Goal: Check status: Check status

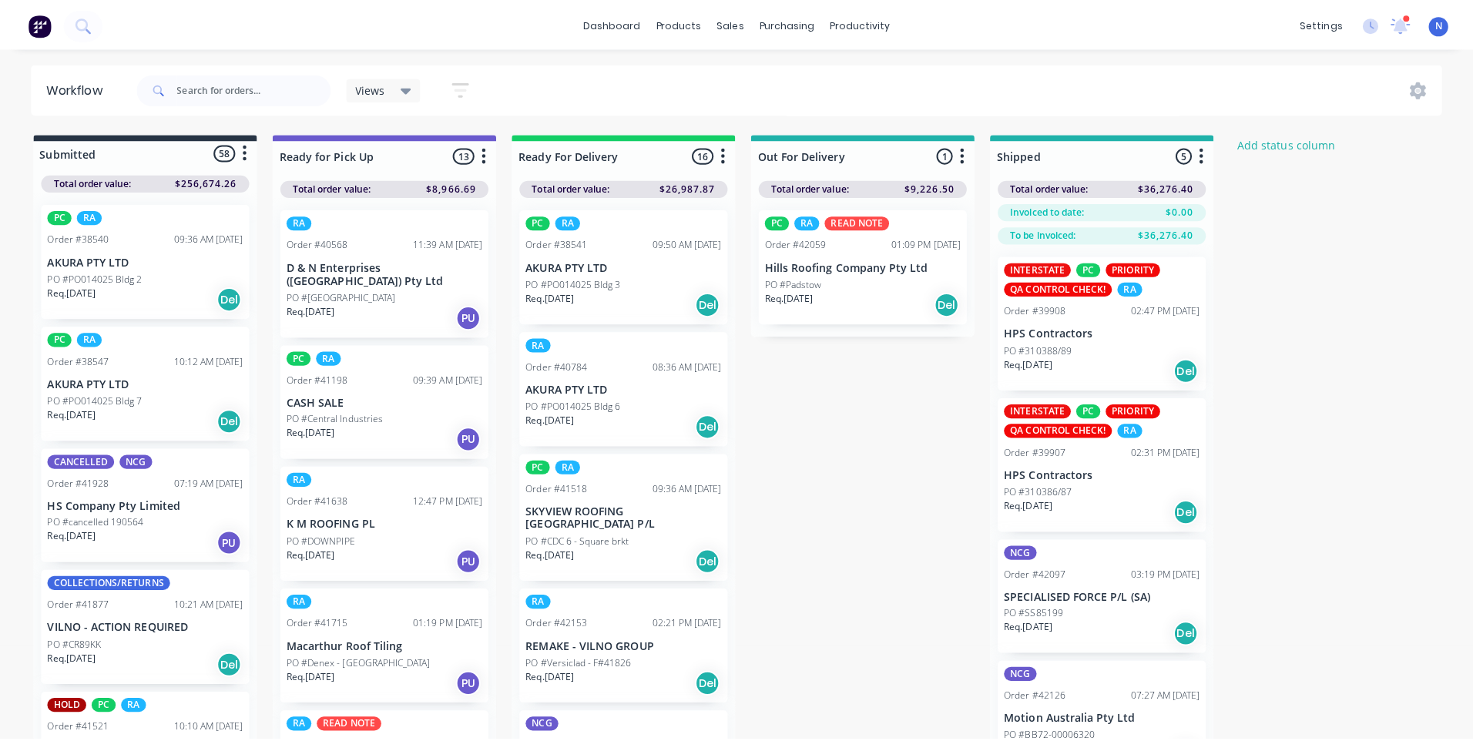
scroll to position [6078, 0]
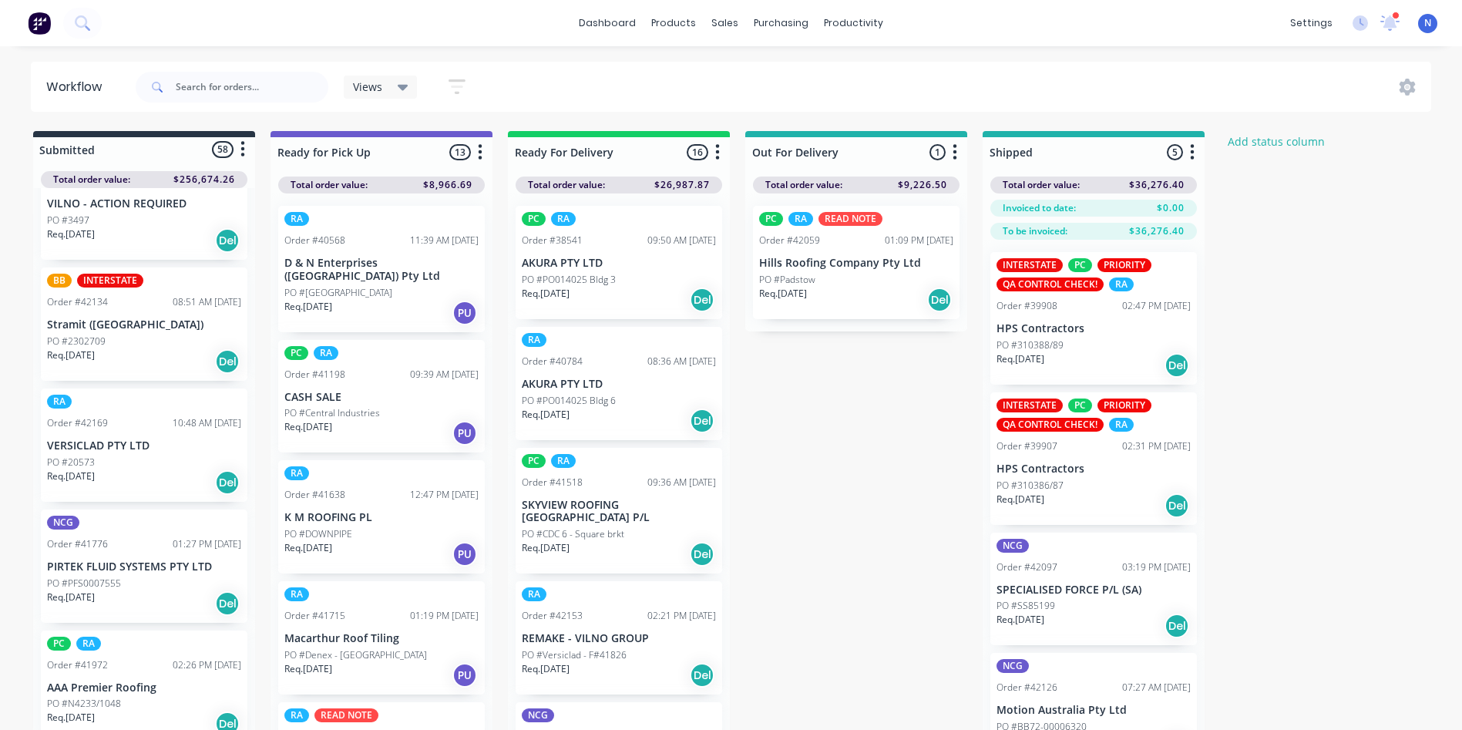
click at [77, 576] on p "PO #PFS0007555" at bounding box center [84, 583] width 74 height 14
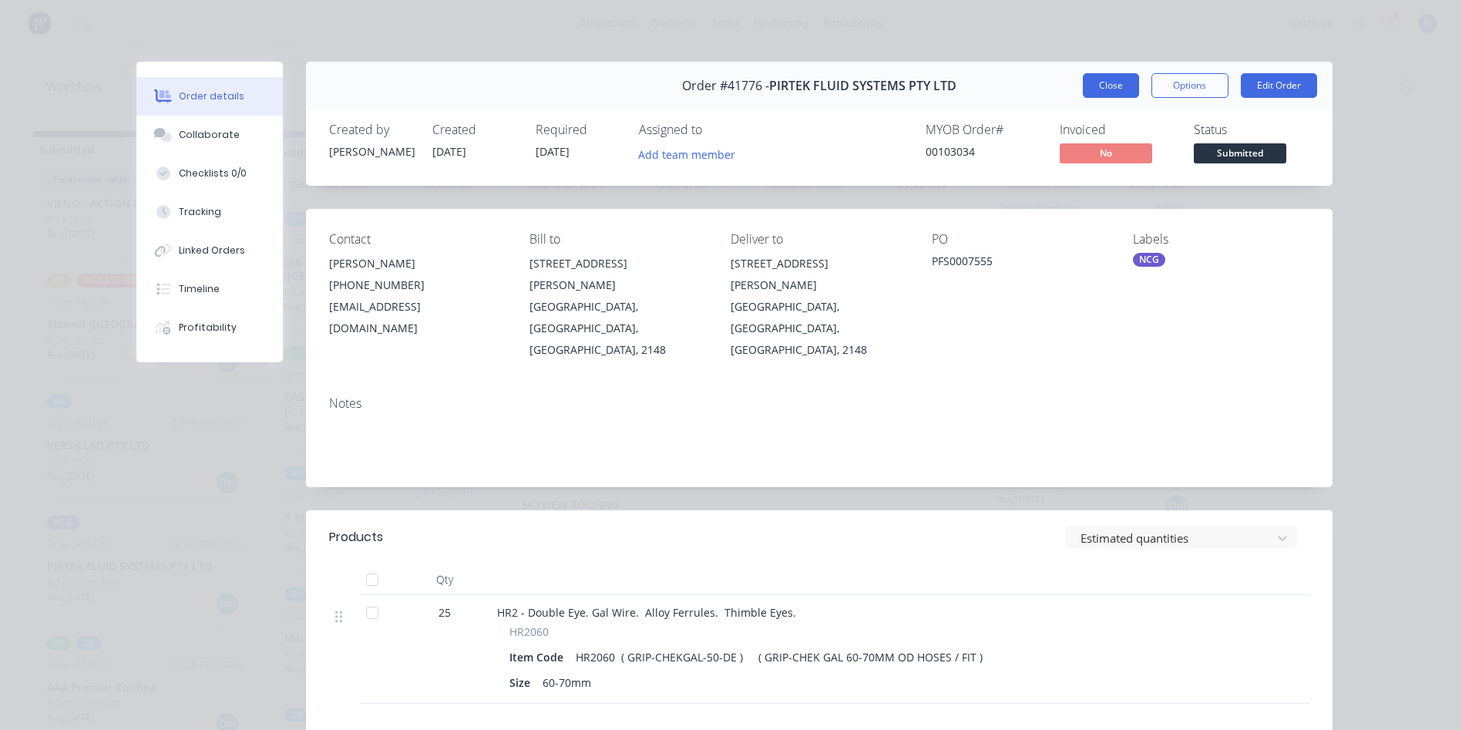
click at [1100, 79] on button "Close" at bounding box center [1111, 85] width 56 height 25
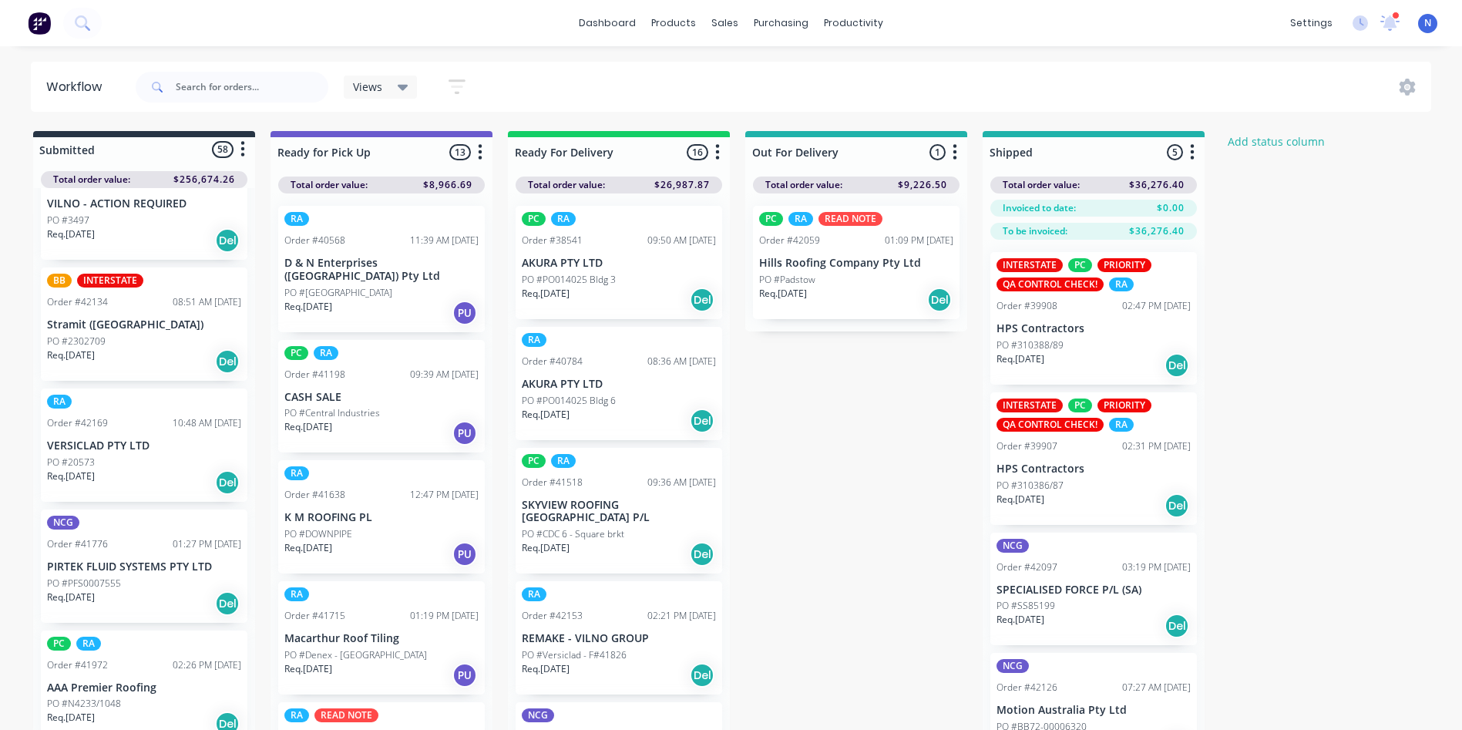
click at [119, 576] on p "PO #PFS0007555" at bounding box center [84, 583] width 74 height 14
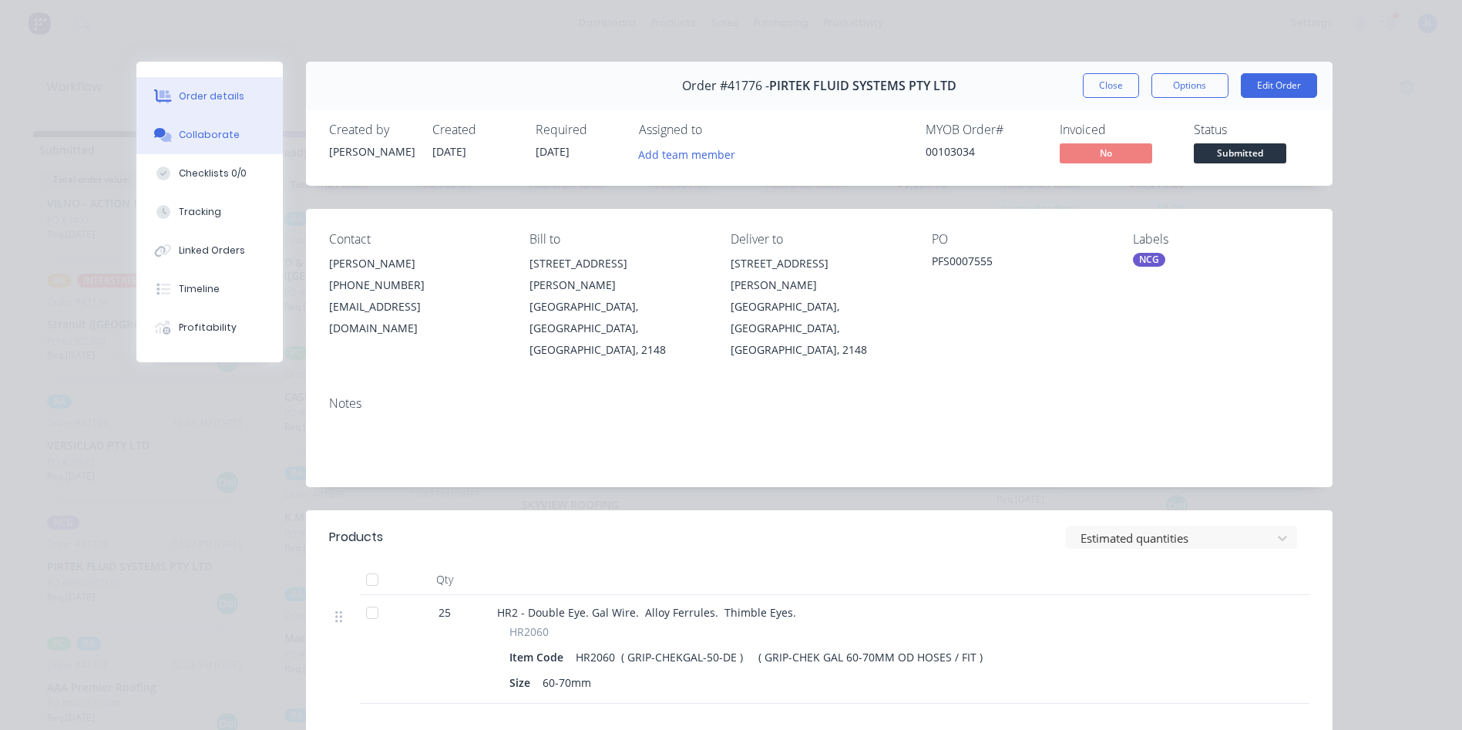
click at [191, 140] on div "Collaborate" at bounding box center [209, 135] width 61 height 14
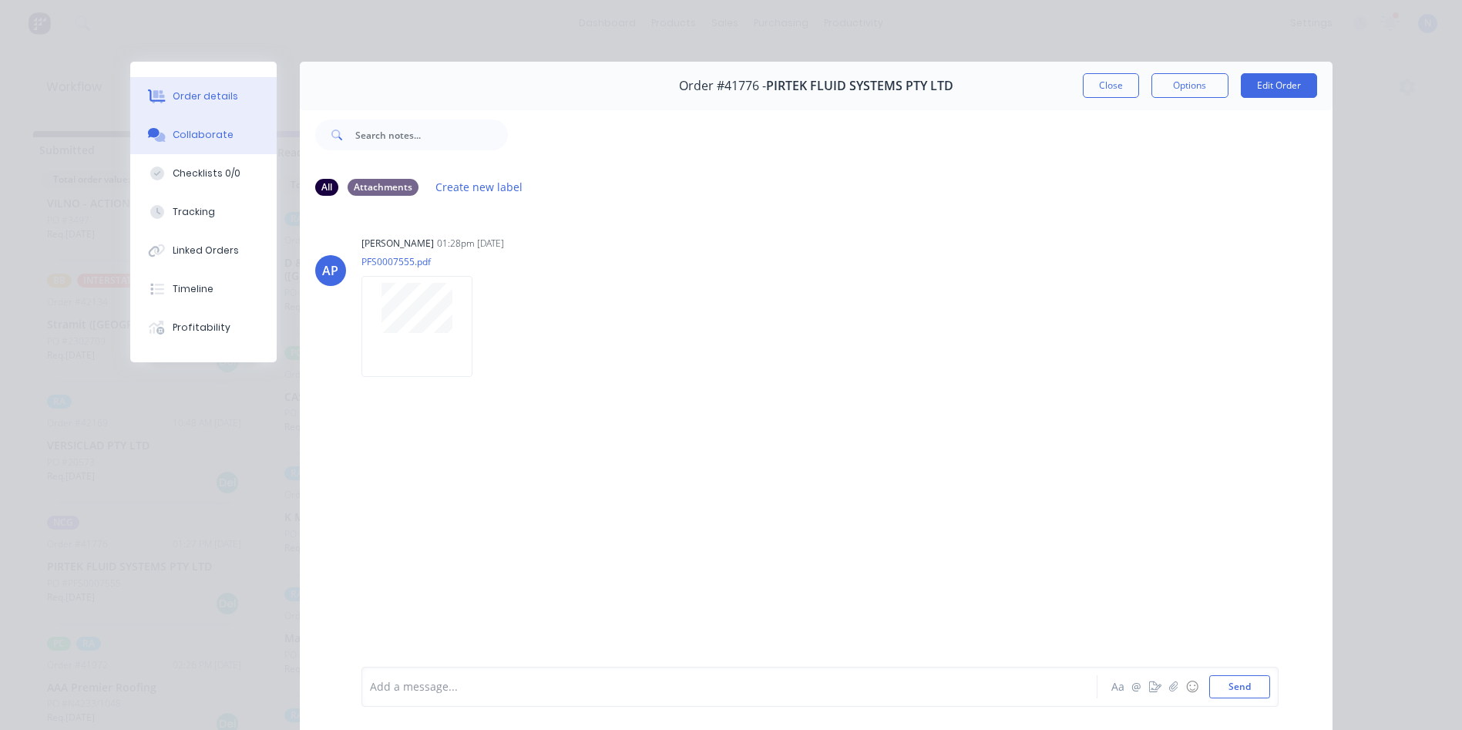
click at [210, 92] on div "Order details" at bounding box center [206, 96] width 66 height 14
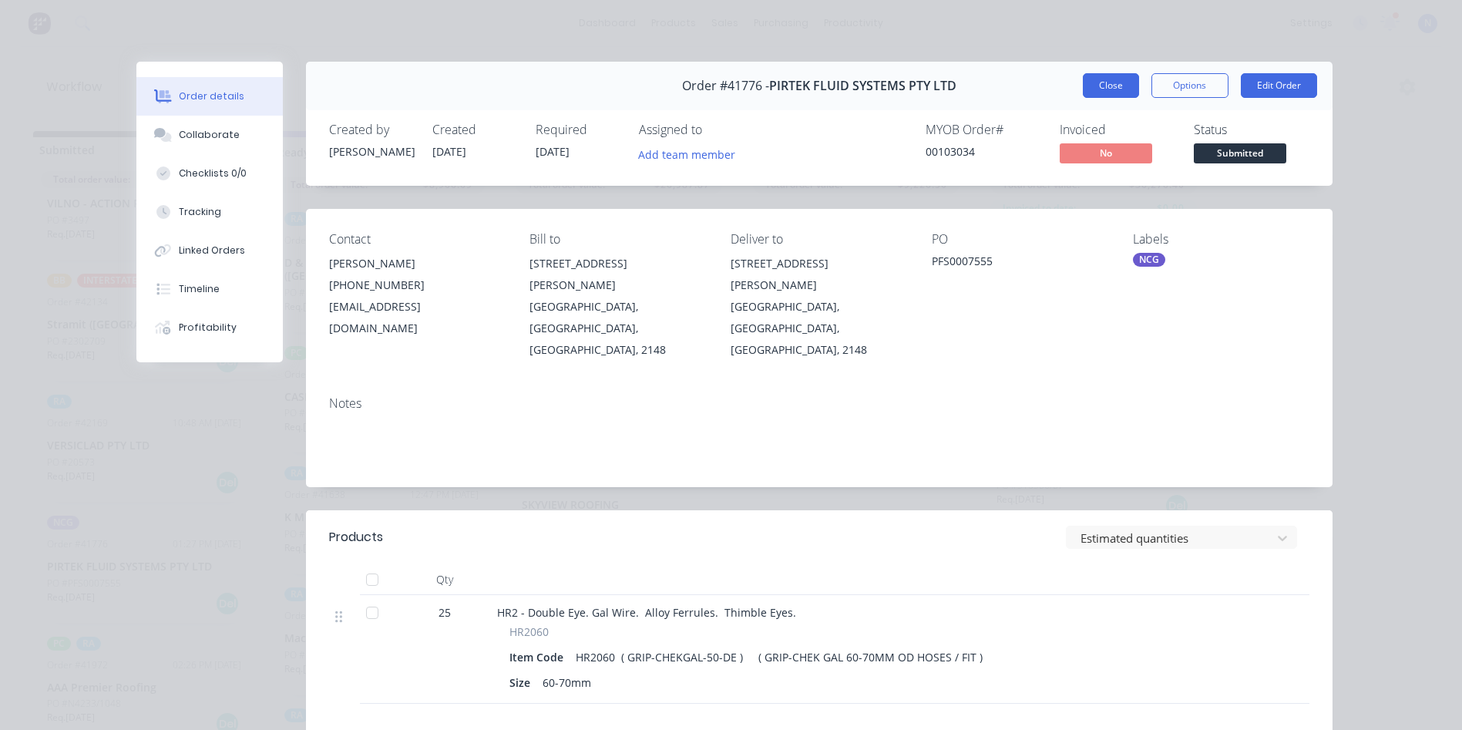
click at [1118, 82] on button "Close" at bounding box center [1111, 85] width 56 height 25
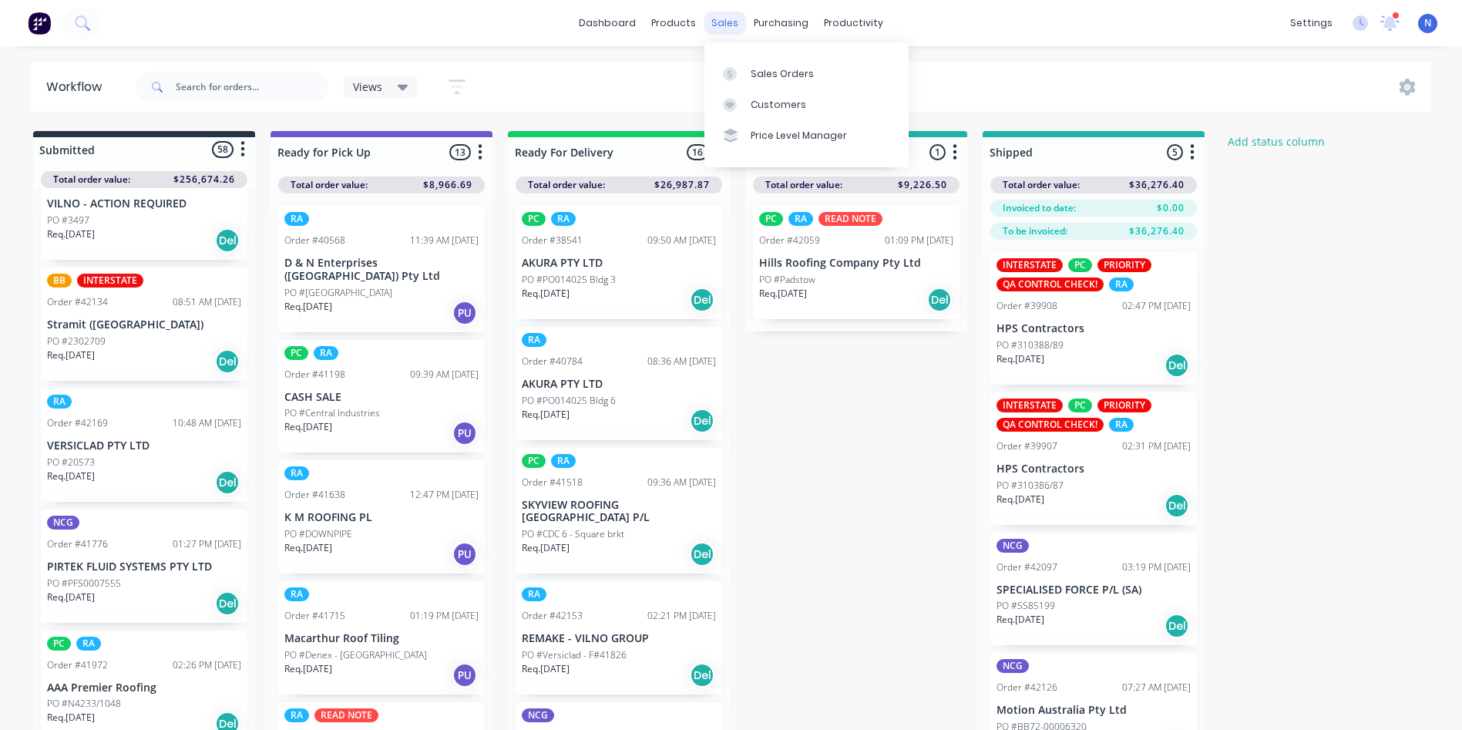
click at [722, 20] on div "sales" at bounding box center [725, 23] width 42 height 23
click at [727, 25] on div "sales" at bounding box center [725, 23] width 42 height 23
click at [760, 74] on div "Sales Orders" at bounding box center [782, 74] width 63 height 14
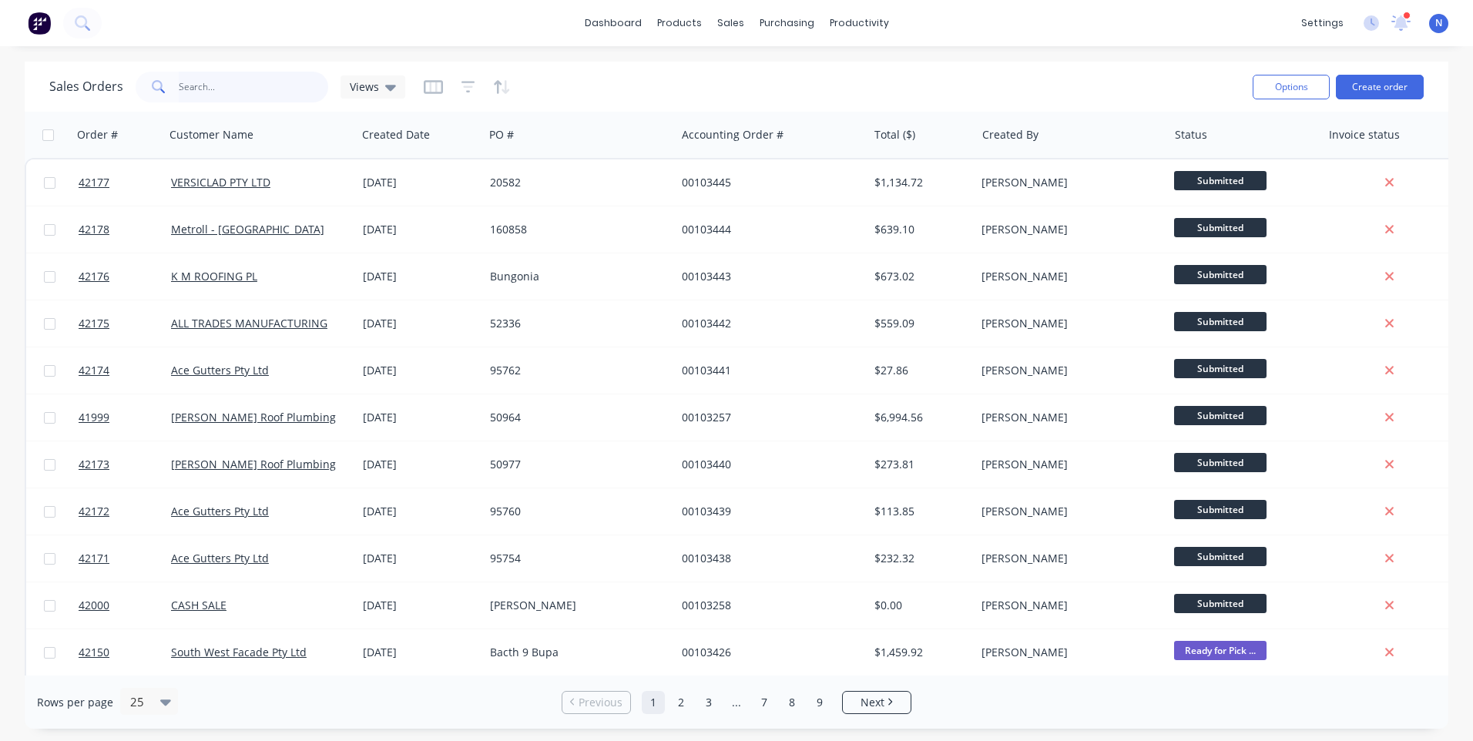
click at [250, 85] on input "text" at bounding box center [254, 87] width 150 height 31
type input "41776"
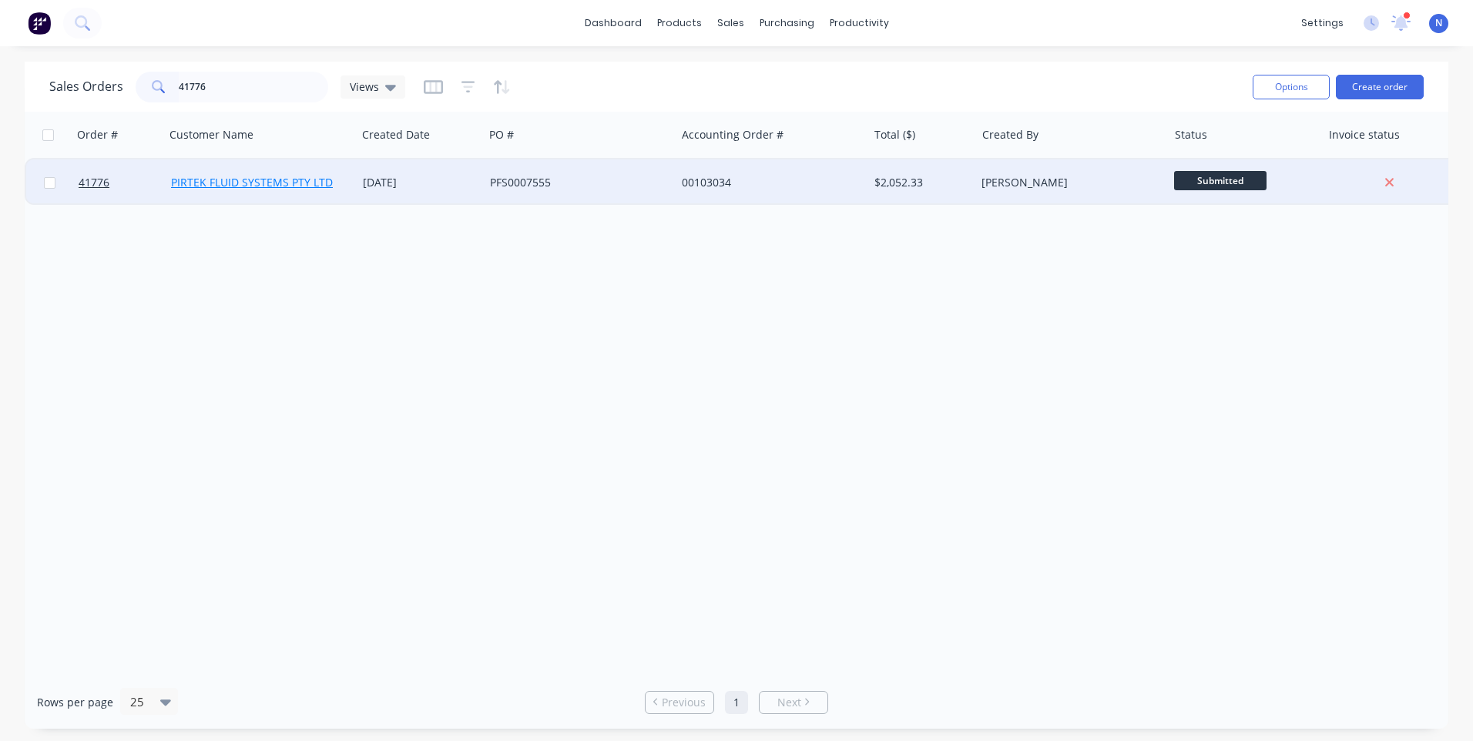
click at [254, 177] on link "PIRTEK FLUID SYSTEMS PTY LTD" at bounding box center [252, 182] width 162 height 15
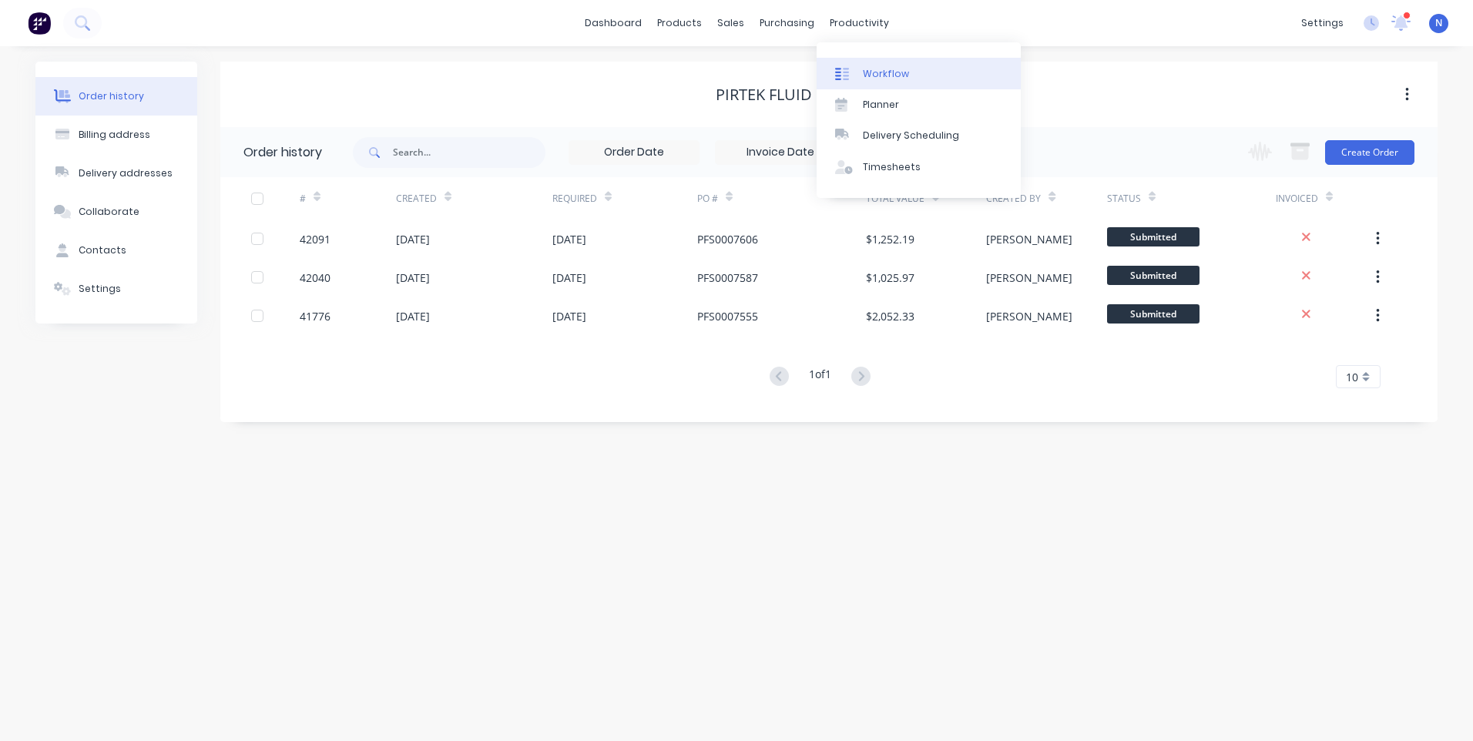
click at [880, 67] on div "Workflow" at bounding box center [886, 74] width 46 height 14
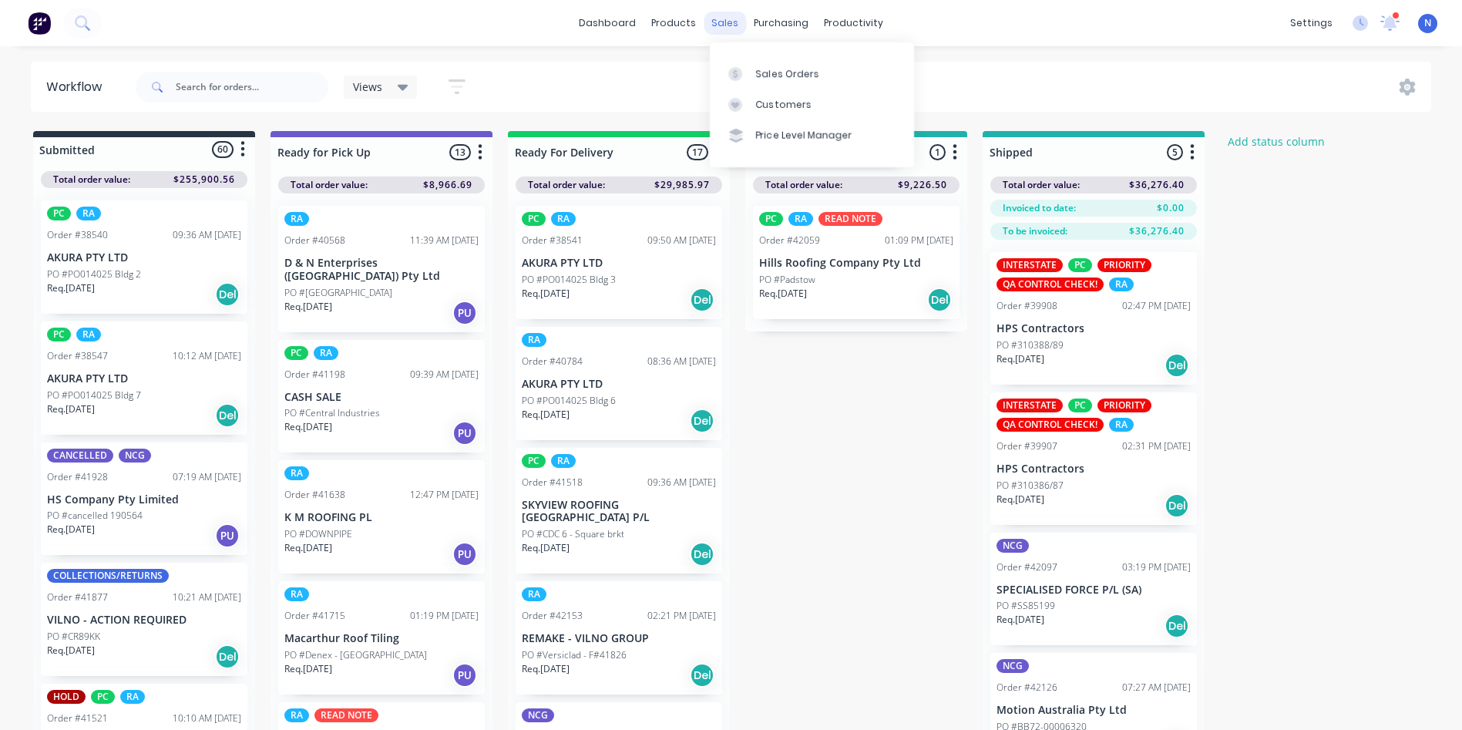
click at [730, 25] on div "sales" at bounding box center [725, 23] width 42 height 23
click at [793, 82] on link "Sales Orders" at bounding box center [812, 73] width 204 height 31
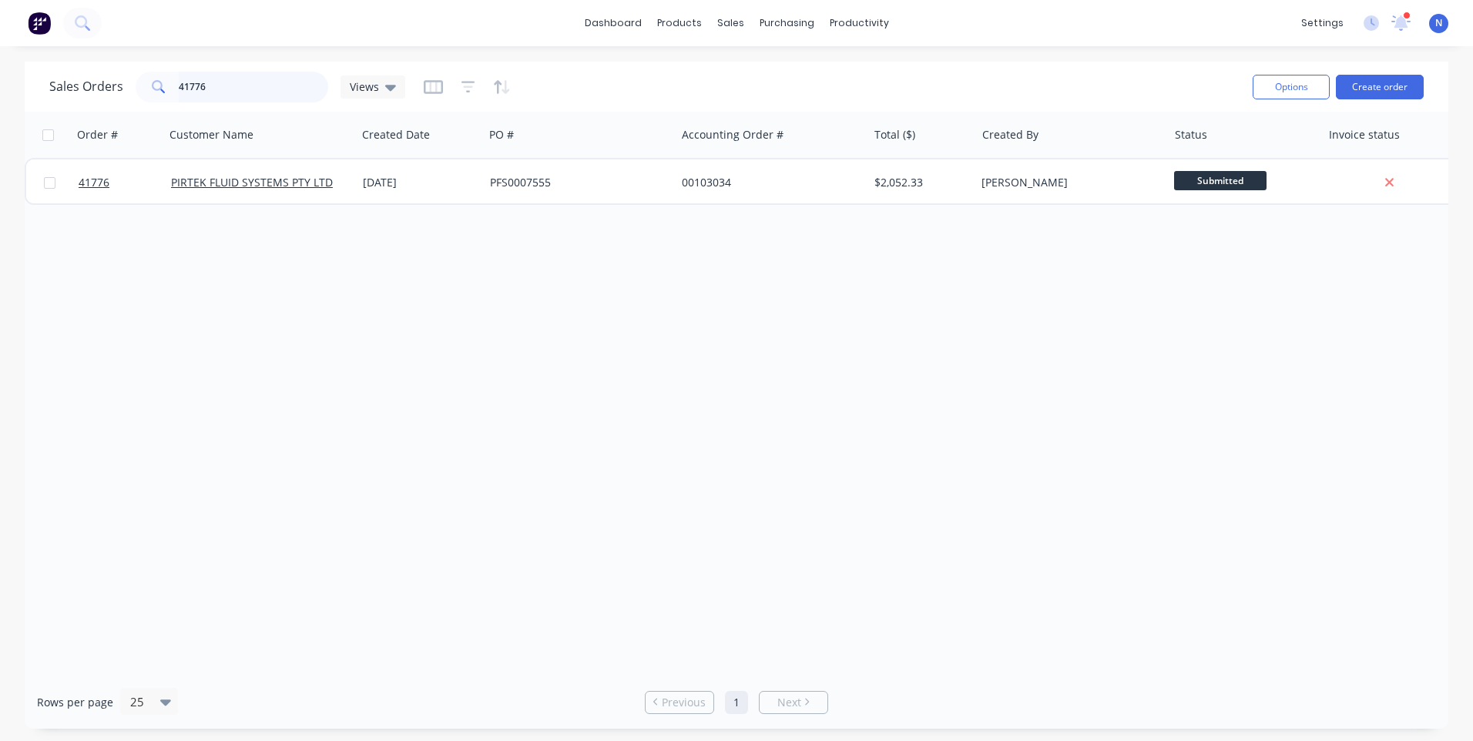
click at [234, 89] on input "41776" at bounding box center [254, 87] width 150 height 31
type input "4"
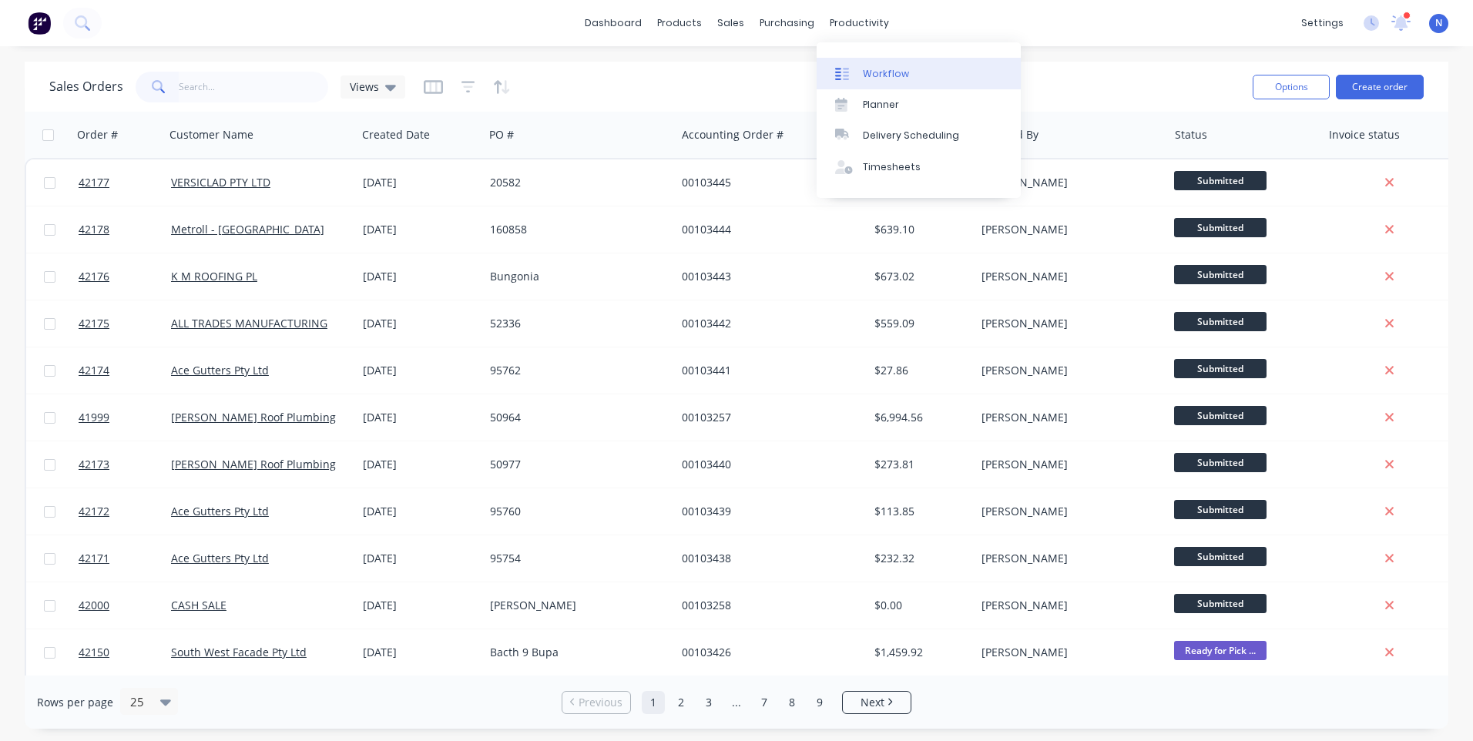
click at [888, 69] on div "Workflow" at bounding box center [886, 74] width 46 height 14
